Goal: Transaction & Acquisition: Purchase product/service

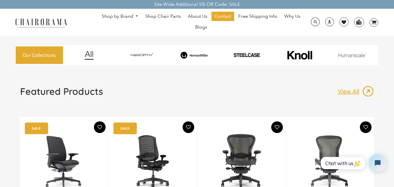
click at [54, 134] on img at bounding box center [64, 161] width 65 height 73
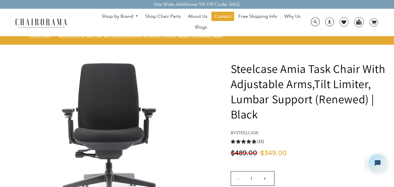
click at [116, 15] on link "Shop by Brand" at bounding box center [120, 16] width 43 height 9
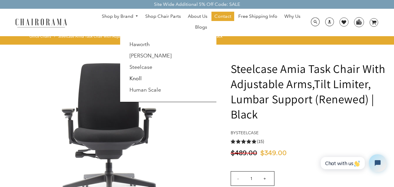
click at [145, 71] on li "Steelcase" at bounding box center [152, 67] width 53 height 11
click at [144, 66] on link "Steelcase" at bounding box center [140, 67] width 23 height 6
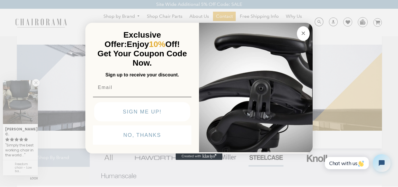
click at [301, 30] on icon "Close dialog" at bounding box center [303, 33] width 7 height 7
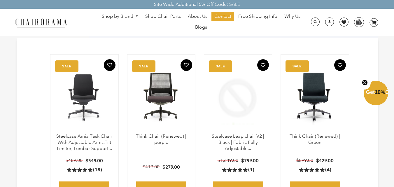
scroll to position [117, 0]
